Goal: Information Seeking & Learning: Learn about a topic

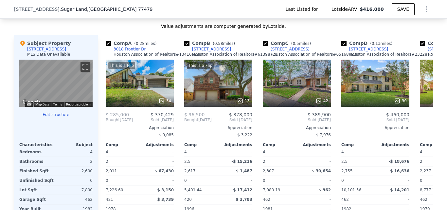
scroll to position [545, 0]
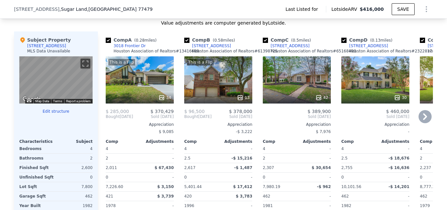
click at [422, 123] on icon at bounding box center [425, 116] width 13 height 13
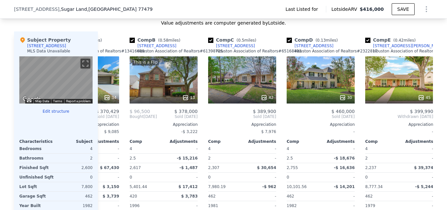
scroll to position [0, 157]
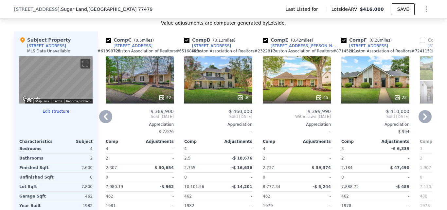
click at [223, 98] on div "30" at bounding box center [218, 79] width 68 height 47
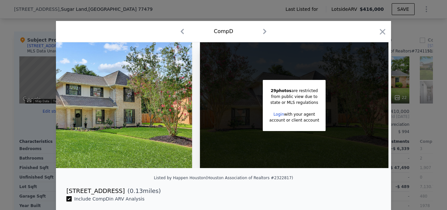
scroll to position [139, 0]
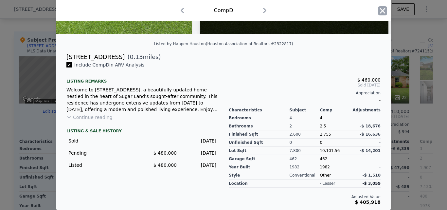
click at [381, 13] on icon "button" at bounding box center [382, 10] width 9 height 9
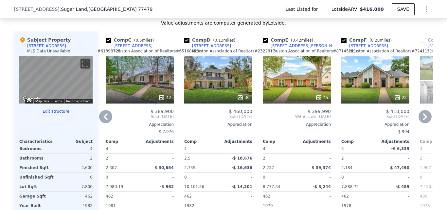
click at [423, 123] on icon at bounding box center [425, 116] width 13 height 13
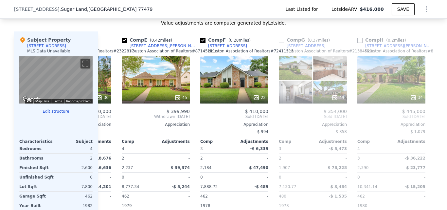
scroll to position [0, 314]
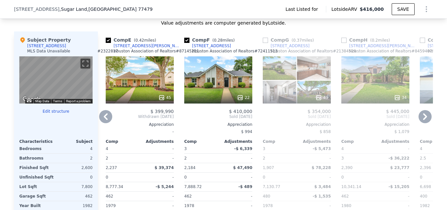
click at [423, 123] on icon at bounding box center [425, 116] width 13 height 13
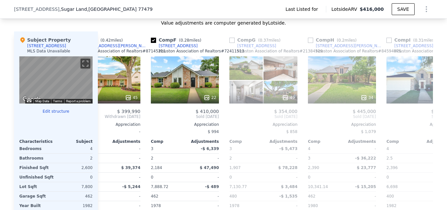
scroll to position [0, 471]
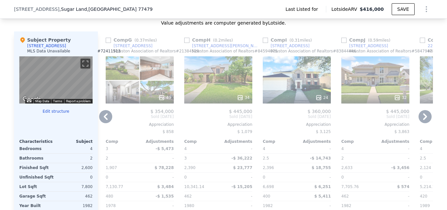
click at [213, 86] on div "34" at bounding box center [218, 79] width 68 height 47
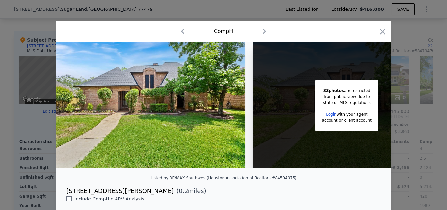
drag, startPoint x: 206, startPoint y: 173, endPoint x: 224, endPoint y: 171, distance: 17.9
click at [224, 171] on div "33 photos are restricted from public view due to state or MLS regulations Login…" at bounding box center [223, 107] width 335 height 131
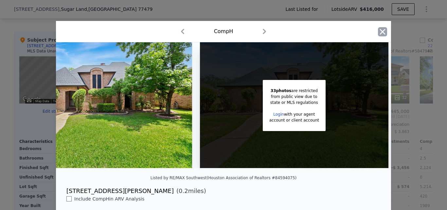
click at [378, 32] on icon "button" at bounding box center [382, 31] width 9 height 9
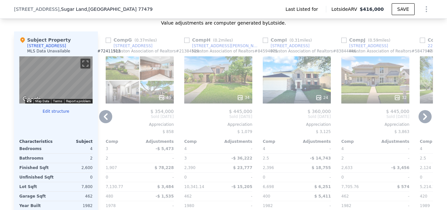
click at [423, 123] on icon at bounding box center [425, 116] width 13 height 13
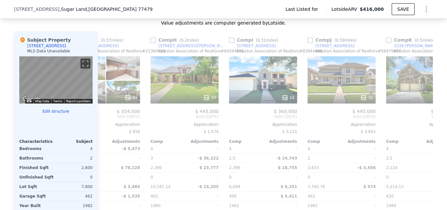
scroll to position [0, 623]
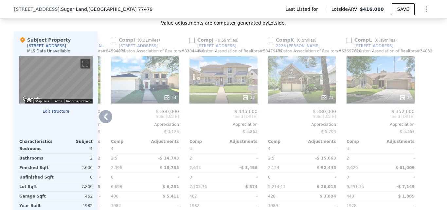
click at [97, 114] on span "$ 445,000" at bounding box center [88, 111] width 23 height 5
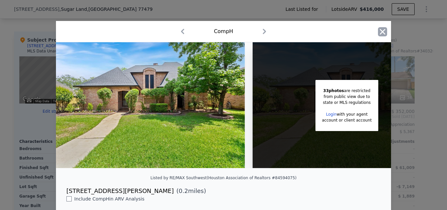
click at [380, 32] on icon "button" at bounding box center [383, 32] width 6 height 6
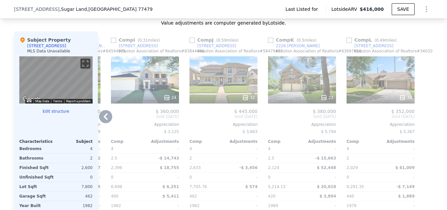
click at [99, 123] on icon at bounding box center [105, 116] width 13 height 13
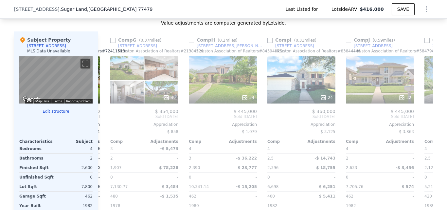
scroll to position [0, 466]
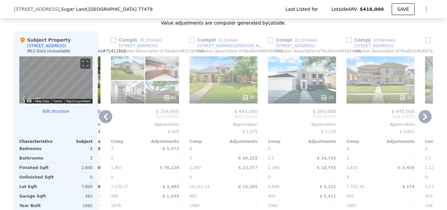
click at [211, 48] on div "2551 Hodges Bend Cir" at bounding box center [231, 45] width 68 height 5
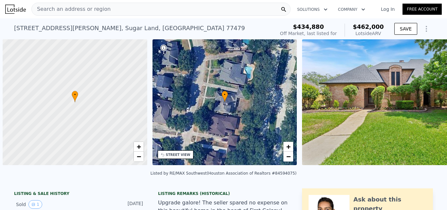
scroll to position [0, 3]
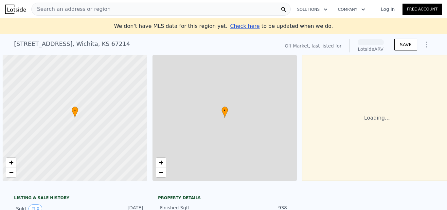
scroll to position [0, 3]
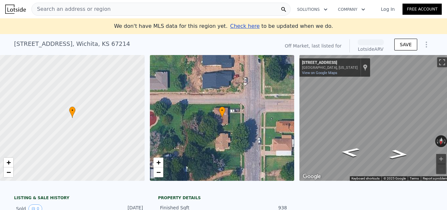
click at [126, 6] on div "Search an address or region" at bounding box center [160, 9] width 259 height 13
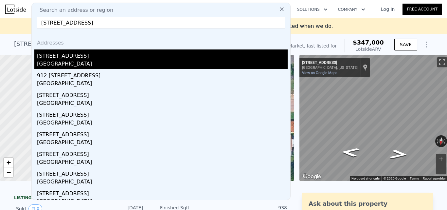
type input "1159 N Cleveland Ave, Wichita, KS 67214"
click at [79, 54] on div "1159 N Cleveland Ave" at bounding box center [162, 54] width 251 height 10
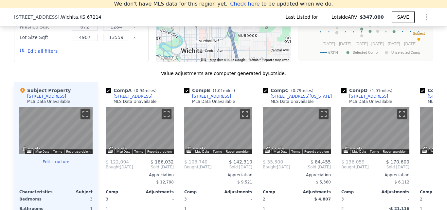
scroll to position [668, 0]
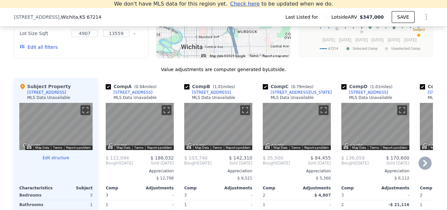
click at [423, 165] on icon at bounding box center [425, 162] width 13 height 13
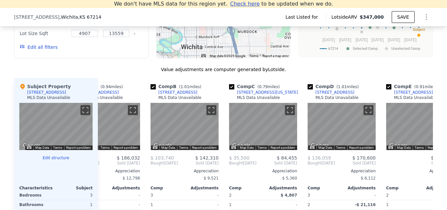
scroll to position [0, 157]
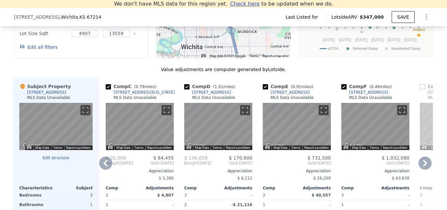
click at [421, 166] on icon at bounding box center [425, 162] width 13 height 13
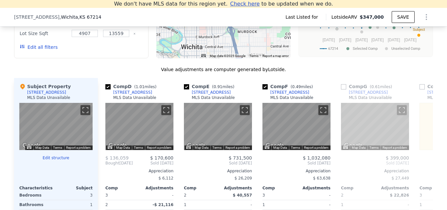
scroll to position [0, 314]
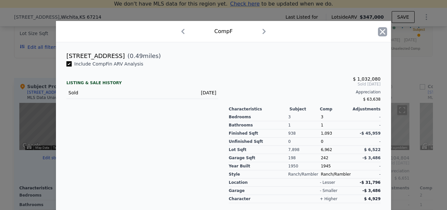
click at [380, 30] on icon "button" at bounding box center [383, 32] width 6 height 6
click at [379, 31] on icon "button" at bounding box center [382, 31] width 9 height 9
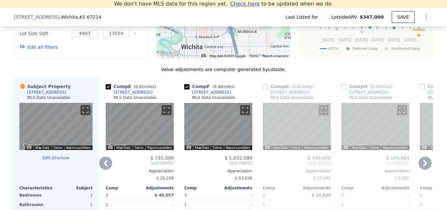
click at [362, 95] on div "[STREET_ADDRESS]" at bounding box center [368, 92] width 39 height 5
click at [423, 166] on icon at bounding box center [425, 163] width 4 height 7
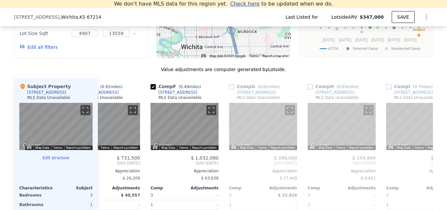
scroll to position [0, 471]
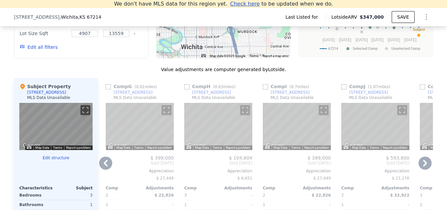
click at [423, 166] on icon at bounding box center [425, 163] width 4 height 7
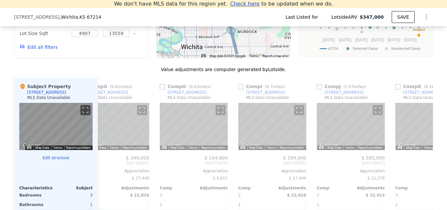
scroll to position [0, 623]
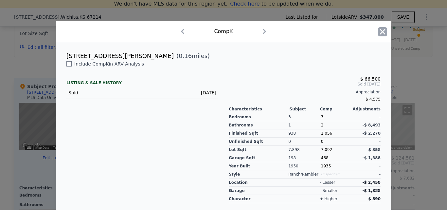
click at [380, 31] on icon "button" at bounding box center [383, 32] width 6 height 6
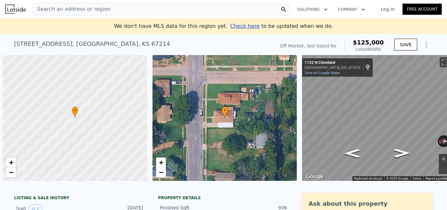
scroll to position [0, 3]
